Goal: Transaction & Acquisition: Purchase product/service

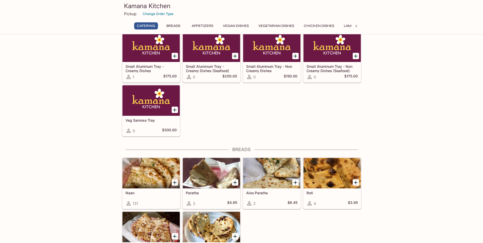
scroll to position [102, 0]
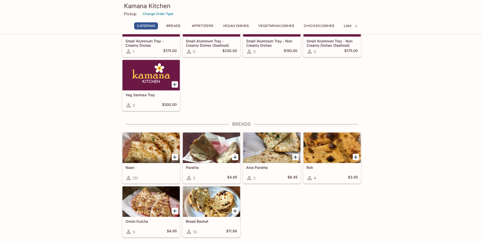
click at [173, 157] on icon "Add Naan" at bounding box center [175, 157] width 6 height 6
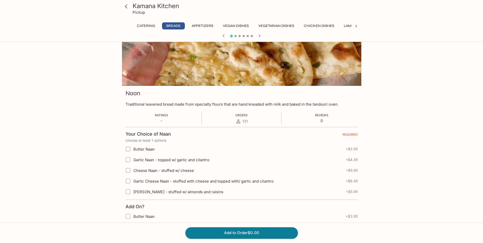
scroll to position [51, 0]
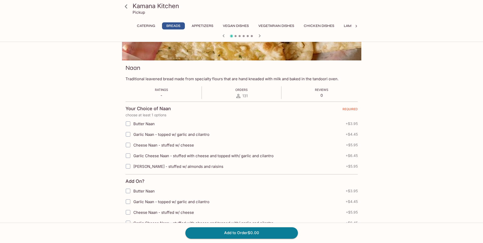
click at [139, 147] on span "Cheese Naan - stuffed w/ cheese" at bounding box center [163, 145] width 61 height 5
click at [133, 147] on input "Cheese Naan - stuffed w/ cheese" at bounding box center [128, 145] width 10 height 10
click at [132, 146] on input "Cheese Naan - stuffed w/ cheese" at bounding box center [128, 145] width 10 height 10
checkbox input "false"
click at [131, 155] on input "Garlic Cheese Naan - stuffed with cheese and topped with/ garlic and cilantro" at bounding box center [128, 155] width 10 height 10
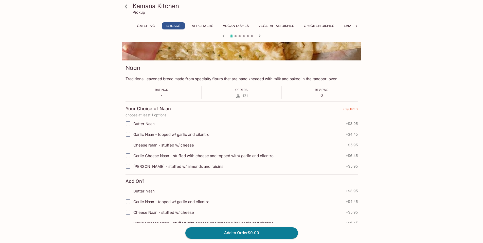
checkbox input "true"
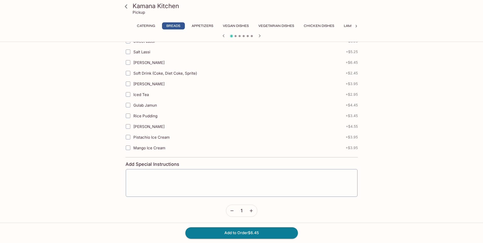
scroll to position [255, 0]
click at [249, 208] on icon "button" at bounding box center [251, 209] width 5 height 5
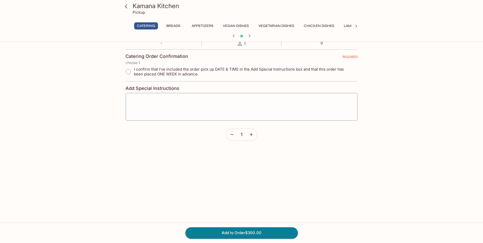
scroll to position [0, 0]
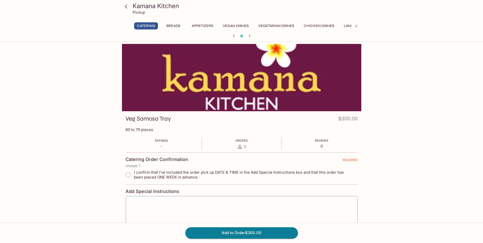
click at [171, 23] on button "Breads" at bounding box center [173, 25] width 23 height 7
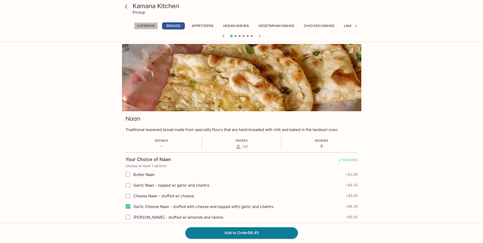
click at [145, 28] on button "Catering" at bounding box center [146, 25] width 24 height 7
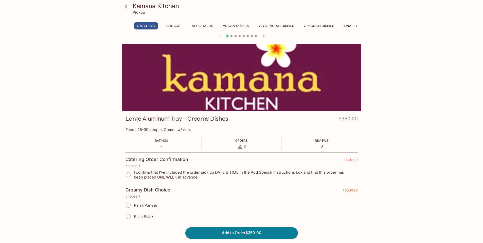
click at [168, 22] on div "Kamana Kitchen Pickup Catering Breads Appetizers Vegan Dishes Vegetarian Dishes…" at bounding box center [242, 20] width 244 height 40
click at [139, 6] on h3 "Kamana Kitchen" at bounding box center [246, 6] width 227 height 8
click at [130, 7] on icon at bounding box center [126, 6] width 9 height 9
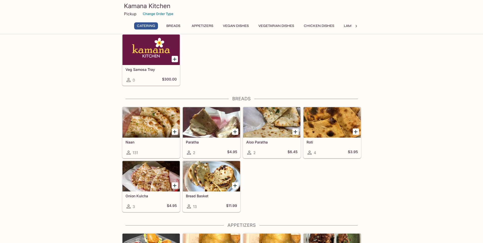
scroll to position [152, 0]
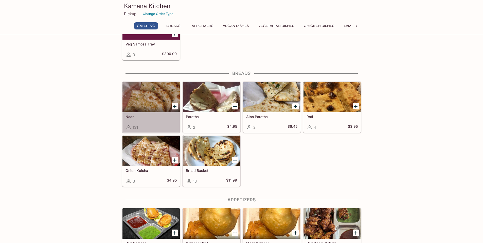
click at [150, 120] on div "Naan 131" at bounding box center [151, 122] width 57 height 20
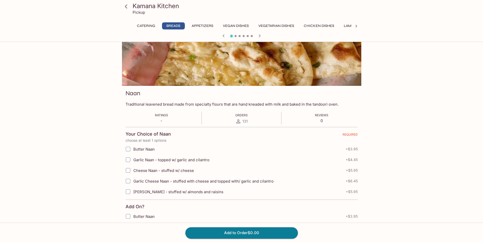
scroll to position [51, 0]
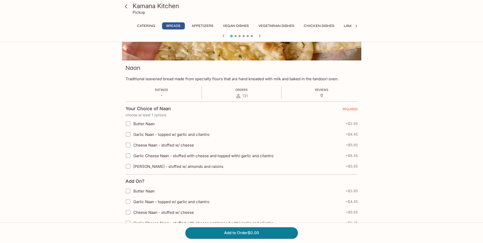
click at [157, 155] on span "Garlic Cheese Naan - stuffed with cheese and topped with/ garlic and cilantro" at bounding box center [203, 155] width 140 height 5
click at [128, 155] on input "Garlic Cheese Naan - stuffed with cheese and topped with/ garlic and cilantro" at bounding box center [128, 155] width 10 height 10
checkbox input "true"
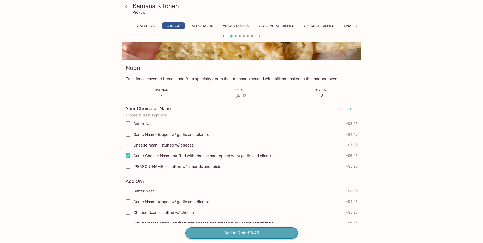
click at [250, 234] on button "Add to Order $6.45" at bounding box center [242, 232] width 113 height 11
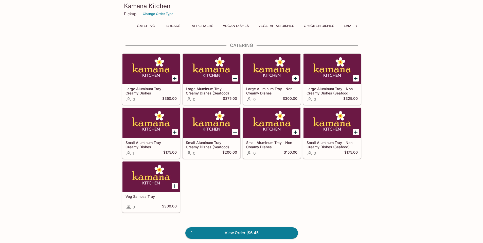
click at [145, 24] on button "Catering" at bounding box center [146, 25] width 24 height 7
click at [165, 24] on button "Breads" at bounding box center [173, 25] width 23 height 7
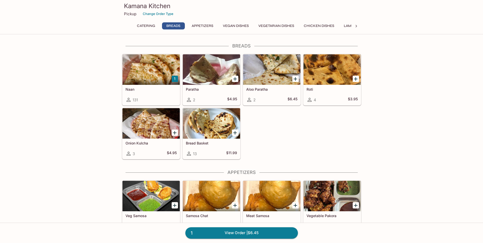
click at [161, 85] on div at bounding box center [151, 69] width 57 height 30
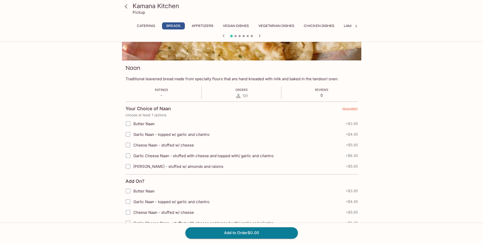
scroll to position [127, 0]
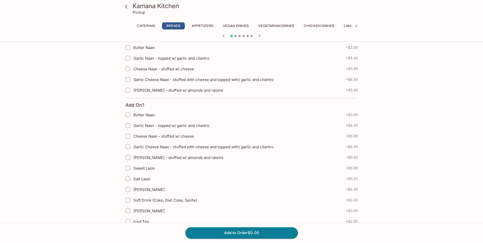
click at [133, 79] on input "Garlic Cheese Naan - stuffed with cheese and topped with/ garlic and cilantro" at bounding box center [128, 79] width 10 height 10
checkbox input "true"
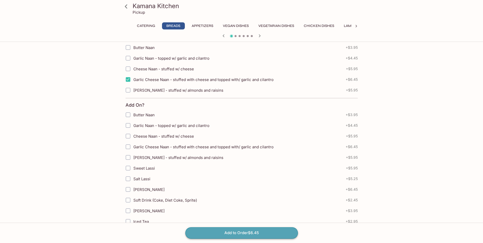
click at [246, 235] on button "Add to Order $6.45" at bounding box center [242, 232] width 113 height 11
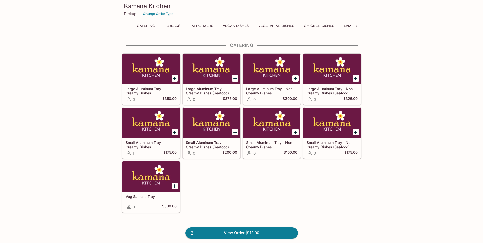
click at [325, 27] on button "Chicken Dishes" at bounding box center [319, 25] width 36 height 7
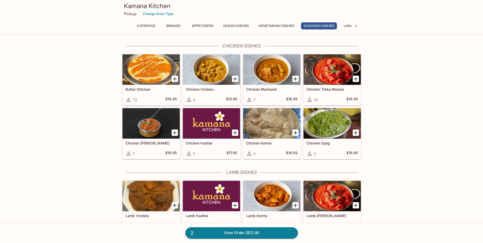
click at [174, 79] on icon "Add Butter Chicken" at bounding box center [175, 79] width 6 height 6
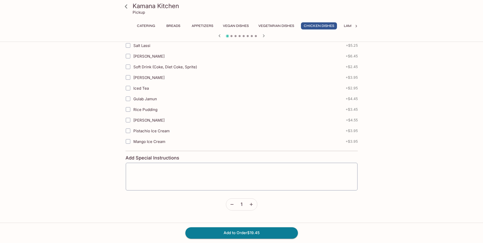
click at [254, 205] on icon "button" at bounding box center [251, 204] width 5 height 5
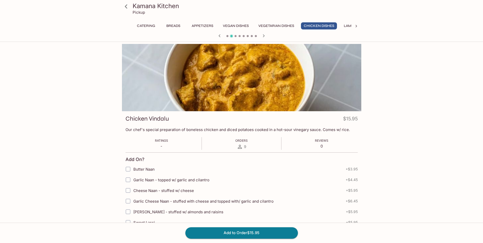
click at [219, 37] on icon "button" at bounding box center [220, 36] width 6 height 6
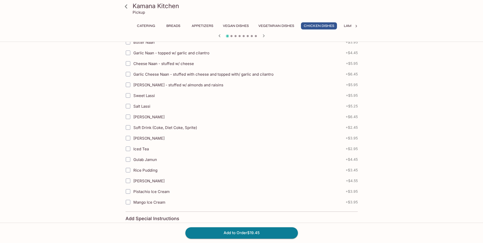
scroll to position [188, 0]
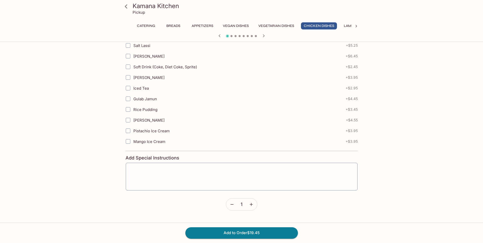
click at [251, 206] on icon "button" at bounding box center [251, 204] width 5 height 5
click at [256, 236] on button "Add to Order $38.90" at bounding box center [242, 232] width 113 height 11
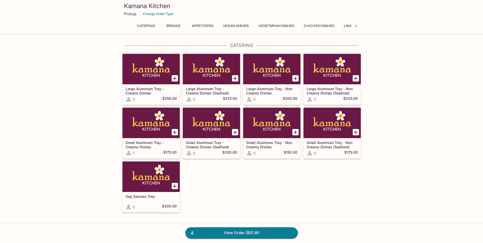
click at [313, 25] on button "Chicken Dishes" at bounding box center [319, 25] width 36 height 7
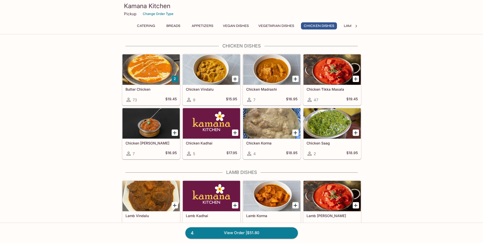
click at [296, 78] on icon "Add Chicken Madrashi" at bounding box center [296, 79] width 6 height 6
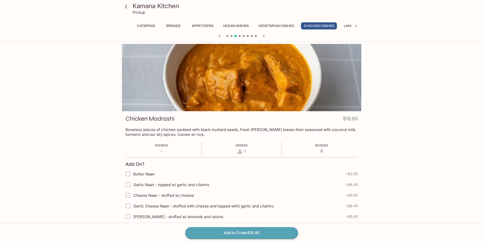
click at [264, 231] on button "Add to Order $16.95" at bounding box center [242, 232] width 113 height 11
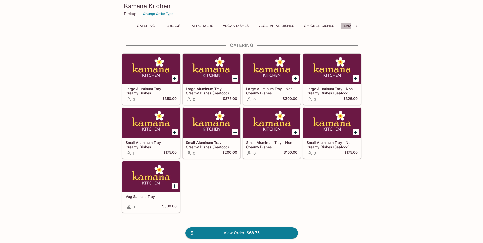
click at [348, 26] on button "Lamb Dishes" at bounding box center [355, 25] width 29 height 7
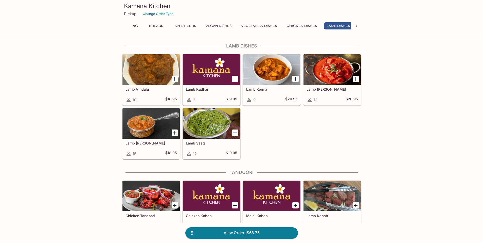
scroll to position [0, 21]
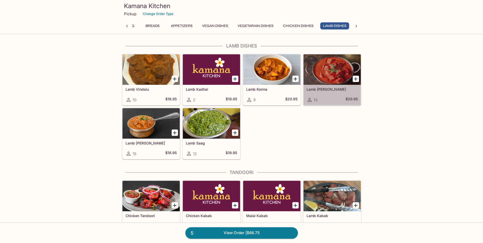
click at [326, 74] on div at bounding box center [332, 69] width 57 height 30
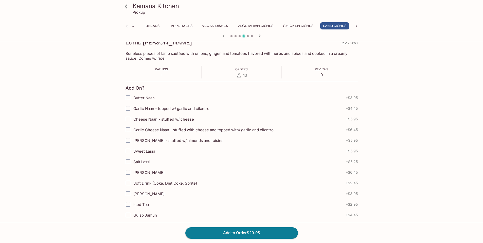
scroll to position [188, 0]
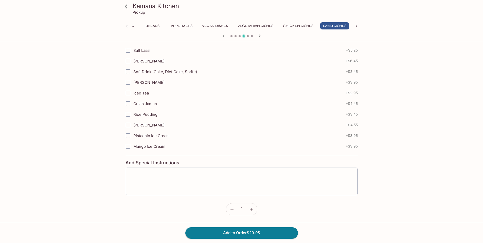
click at [254, 208] on icon "button" at bounding box center [251, 209] width 5 height 5
click at [261, 231] on button "Add to Order $41.90" at bounding box center [242, 232] width 113 height 11
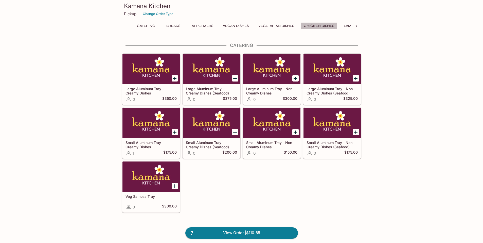
click at [321, 25] on button "Chicken Dishes" at bounding box center [319, 25] width 36 height 7
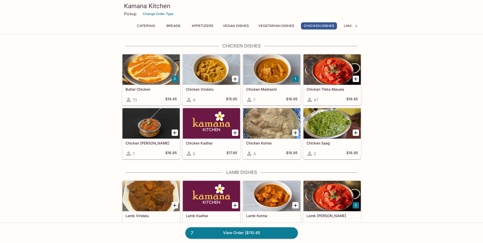
click at [344, 25] on button "Lamb Dishes" at bounding box center [355, 25] width 29 height 7
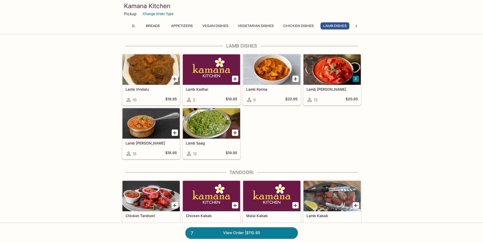
scroll to position [0, 21]
click at [176, 79] on icon "Add Lamb Vindalu" at bounding box center [175, 79] width 6 height 6
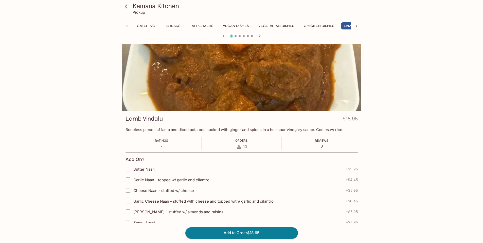
scroll to position [0, 21]
click at [241, 233] on button "Add to Order $18.95" at bounding box center [242, 232] width 113 height 11
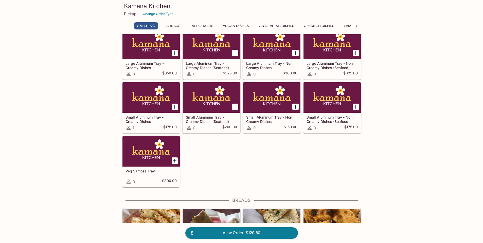
scroll to position [51, 0]
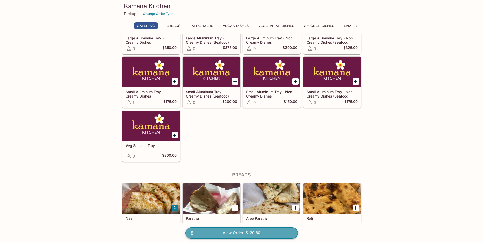
click at [236, 233] on link "8 View Order | $129.60" at bounding box center [242, 232] width 113 height 11
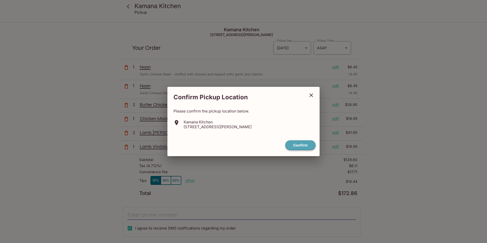
click at [299, 146] on button "Confirm" at bounding box center [301, 145] width 30 height 10
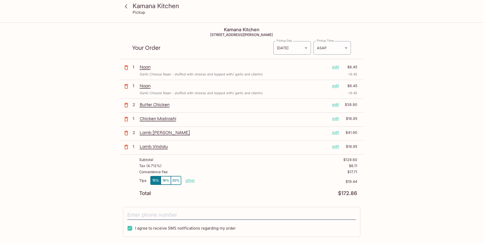
scroll to position [73, 0]
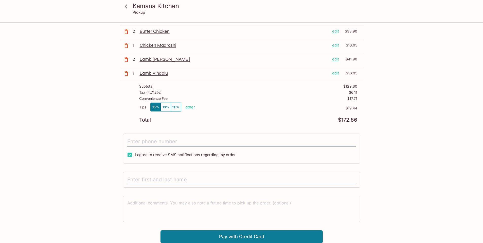
click at [163, 136] on div "I agree to receive SMS notifications regarding my order" at bounding box center [242, 148] width 238 height 30
drag, startPoint x: 164, startPoint y: 136, endPoint x: 166, endPoint y: 140, distance: 4.0
click at [164, 137] on div "I agree to receive SMS notifications regarding my order" at bounding box center [242, 148] width 238 height 30
click at [166, 140] on input "tel" at bounding box center [241, 142] width 229 height 10
drag, startPoint x: 105, startPoint y: 127, endPoint x: 106, endPoint y: 125, distance: 2.6
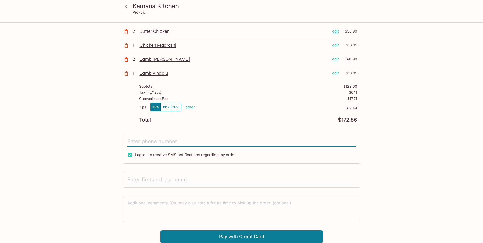
click at [105, 126] on div "Kamana Kitchen Pickup Kamana Kitchen [STREET_ADDRESS][PERSON_NAME] Your Order P…" at bounding box center [241, 95] width 325 height 293
click at [145, 140] on input "tel" at bounding box center [241, 142] width 229 height 10
type input "[PHONE_NUMBER]"
click at [166, 176] on input "text" at bounding box center [241, 180] width 229 height 10
type input "b"
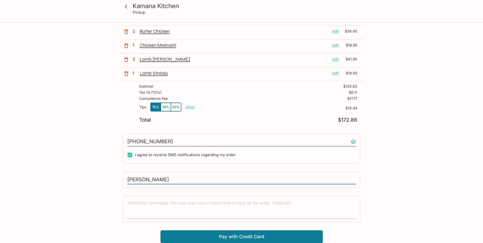
type input "[PERSON_NAME]"
click at [206, 202] on textarea at bounding box center [241, 209] width 229 height 18
drag, startPoint x: 288, startPoint y: 234, endPoint x: 101, endPoint y: 79, distance: 243.1
click at [101, 101] on div "Kamana Kitchen Pickup Kamana Kitchen [STREET_ADDRESS][PERSON_NAME] Your Order P…" at bounding box center [241, 95] width 325 height 293
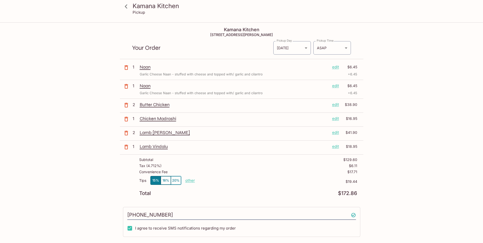
scroll to position [25, 0]
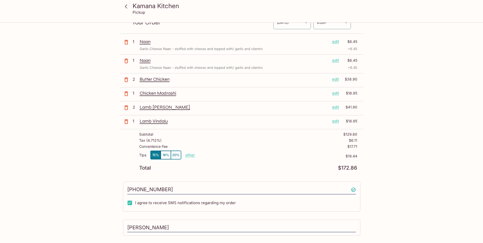
click at [187, 156] on p "other" at bounding box center [191, 155] width 10 height 5
drag, startPoint x: 228, startPoint y: 155, endPoint x: 215, endPoint y: 155, distance: 12.4
click at [189, 156] on p "other" at bounding box center [191, 155] width 10 height 5
drag, startPoint x: 219, startPoint y: 155, endPoint x: 232, endPoint y: 155, distance: 13.7
click at [232, 156] on div "Tips 15% 18% 20% Done 19.44 $19.44" at bounding box center [248, 157] width 218 height 15
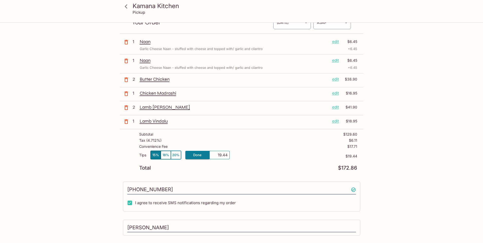
type input "0.05"
click at [250, 145] on div "Convenience Fee $17.71" at bounding box center [248, 147] width 218 height 6
click at [190, 155] on p "other" at bounding box center [191, 155] width 10 height 5
drag, startPoint x: 218, startPoint y: 154, endPoint x: 239, endPoint y: 153, distance: 21.3
click at [238, 154] on div "Tips 15% 18% 20% Done 0.05 $0.05" at bounding box center [248, 157] width 218 height 15
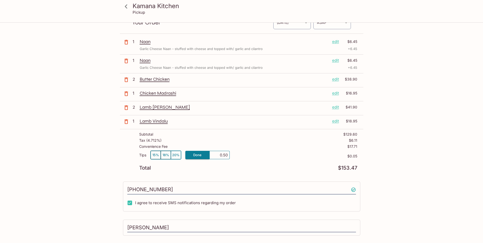
type input "5.00"
click at [290, 138] on div "Subtotal $129.60 Tax ( 4.712% ) $6.11 Convenience Fee $17.71 Tips 15% 18% 20% o…" at bounding box center [242, 151] width 244 height 44
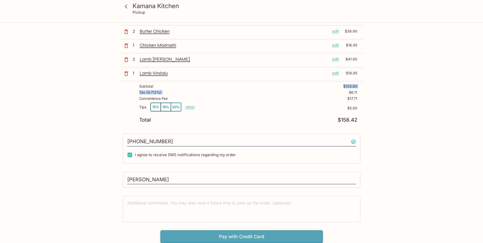
click at [257, 237] on button "Pay with Credit Card" at bounding box center [242, 236] width 162 height 13
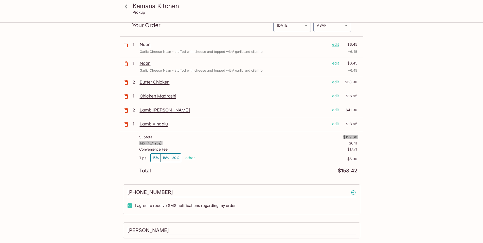
scroll to position [0, 0]
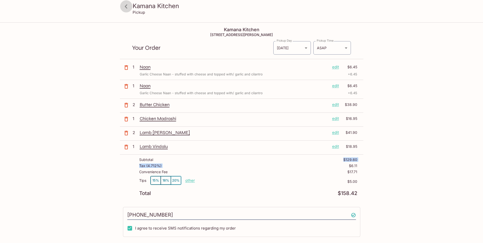
click at [125, 9] on icon at bounding box center [126, 6] width 9 height 9
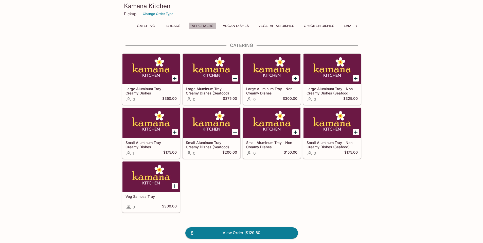
drag, startPoint x: 207, startPoint y: 27, endPoint x: 214, endPoint y: 28, distance: 6.9
click at [207, 26] on button "Appetizers" at bounding box center [202, 25] width 27 height 7
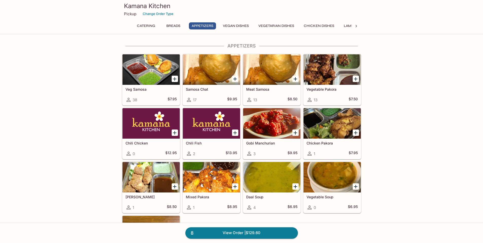
click at [295, 78] on icon "Add Meat Samosa" at bounding box center [296, 79] width 6 height 6
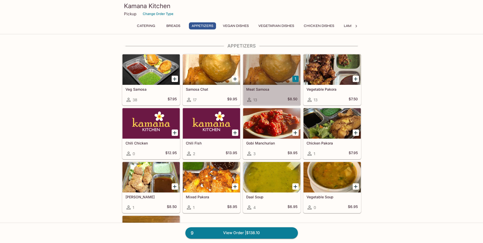
click at [261, 91] on div "Meat Samosa 13 $8.50" at bounding box center [271, 95] width 57 height 20
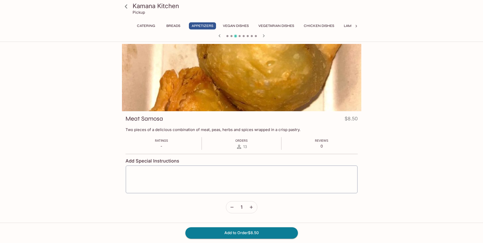
click at [251, 208] on icon "button" at bounding box center [251, 207] width 5 height 5
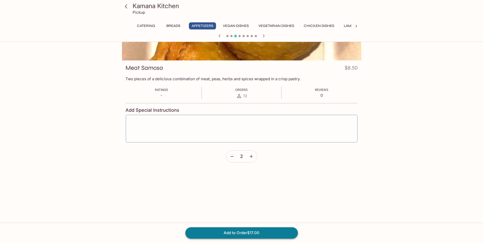
click at [282, 227] on div "Add to Order $17.00" at bounding box center [241, 233] width 483 height 20
click at [281, 228] on button "Add to Order $17.00" at bounding box center [242, 232] width 113 height 11
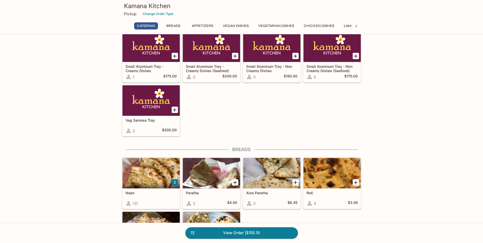
scroll to position [102, 0]
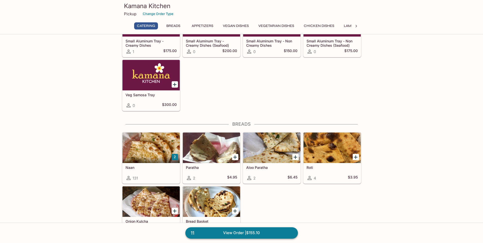
click at [284, 228] on link "11 View Order | $155.10" at bounding box center [242, 232] width 113 height 11
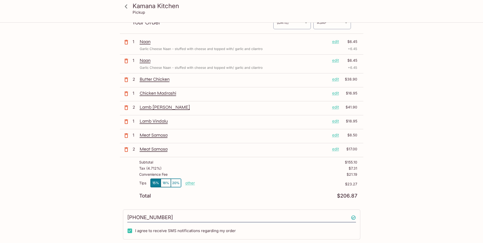
scroll to position [51, 0]
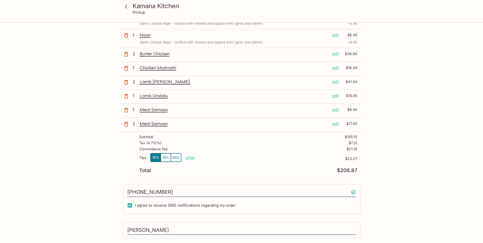
click at [126, 110] on icon "button" at bounding box center [126, 110] width 6 height 6
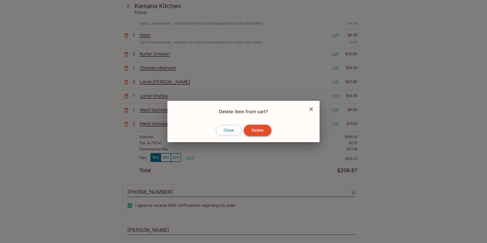
click at [262, 127] on button "Delete" at bounding box center [258, 130] width 28 height 11
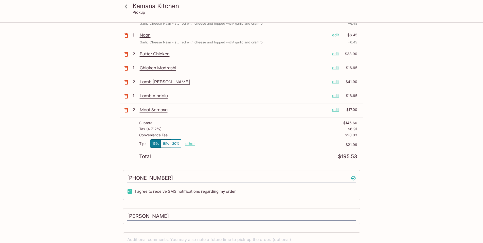
click at [192, 145] on p "other" at bounding box center [191, 143] width 10 height 5
drag, startPoint x: 211, startPoint y: 144, endPoint x: 200, endPoint y: 144, distance: 11.2
click at [190, 145] on p "other" at bounding box center [191, 143] width 10 height 5
drag, startPoint x: 220, startPoint y: 143, endPoint x: 248, endPoint y: 143, distance: 28.2
click at [248, 143] on div "Tips 15% 18% 20% Done 21.99 $21.99" at bounding box center [248, 146] width 218 height 15
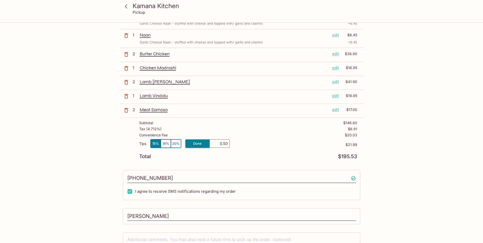
type input "5.00"
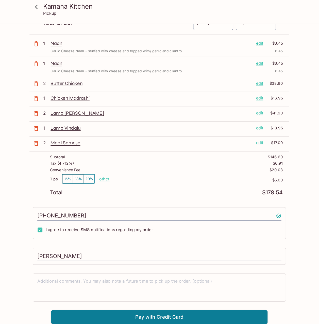
scroll to position [23, 0]
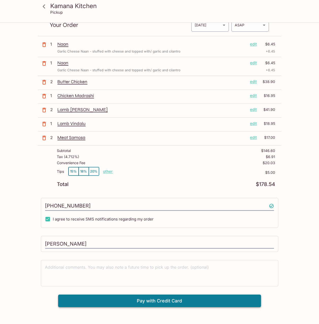
click at [224, 243] on button "Pay with Credit Card" at bounding box center [159, 301] width 203 height 13
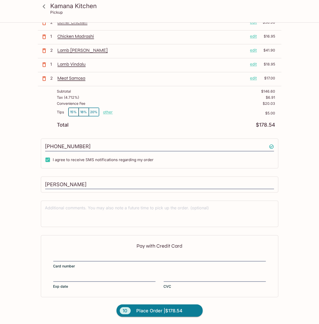
click at [123, 243] on div at bounding box center [159, 258] width 213 height 7
click at [123, 243] on input "Card number" at bounding box center [159, 255] width 213 height 0
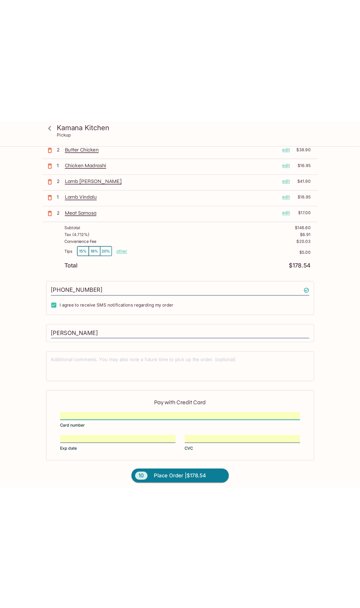
scroll to position [23, 0]
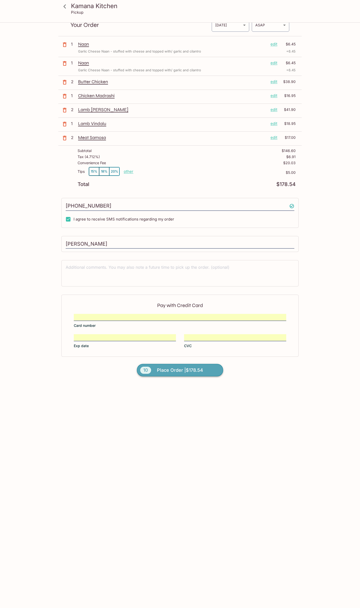
click at [197, 243] on span "Place Order | $178.54" at bounding box center [180, 370] width 46 height 8
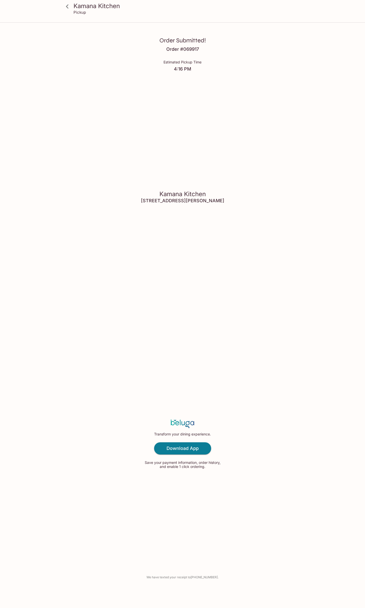
click at [67, 8] on icon at bounding box center [67, 6] width 9 height 9
